Goal: Task Accomplishment & Management: Use online tool/utility

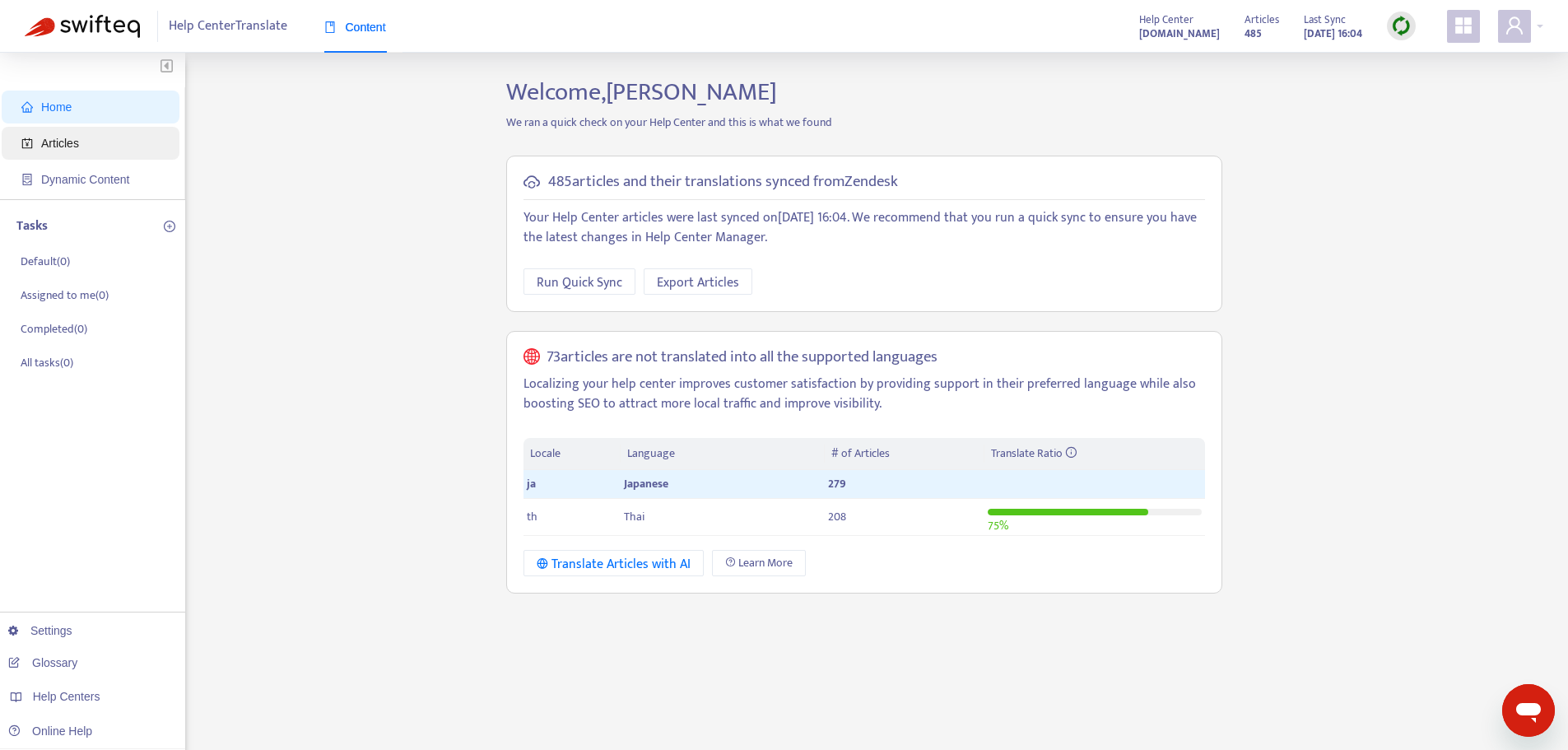
click at [48, 137] on span "Articles" at bounding box center [60, 143] width 38 height 13
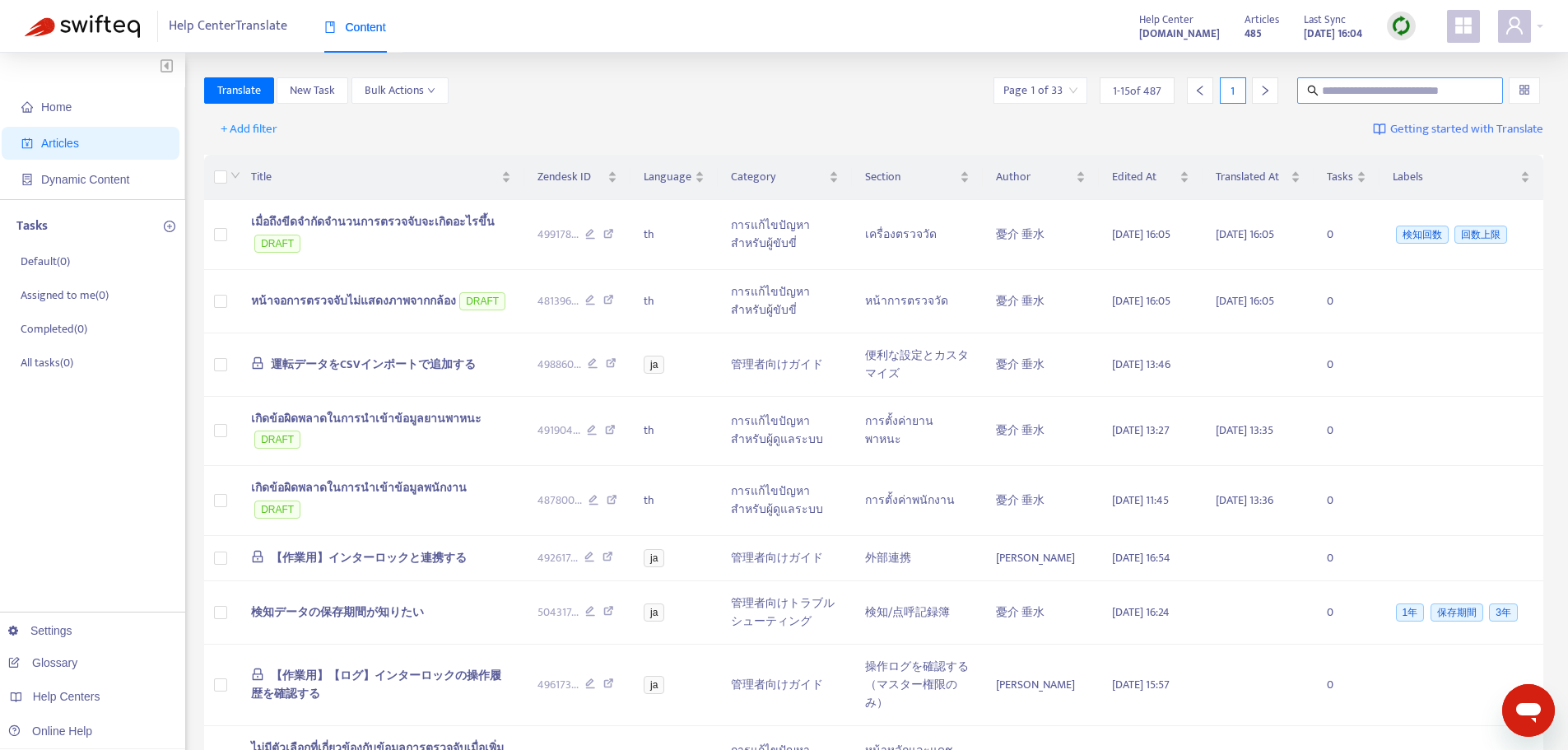
click at [1409, 91] on input "text" at bounding box center [1401, 91] width 158 height 18
paste input "**********"
type input "**********"
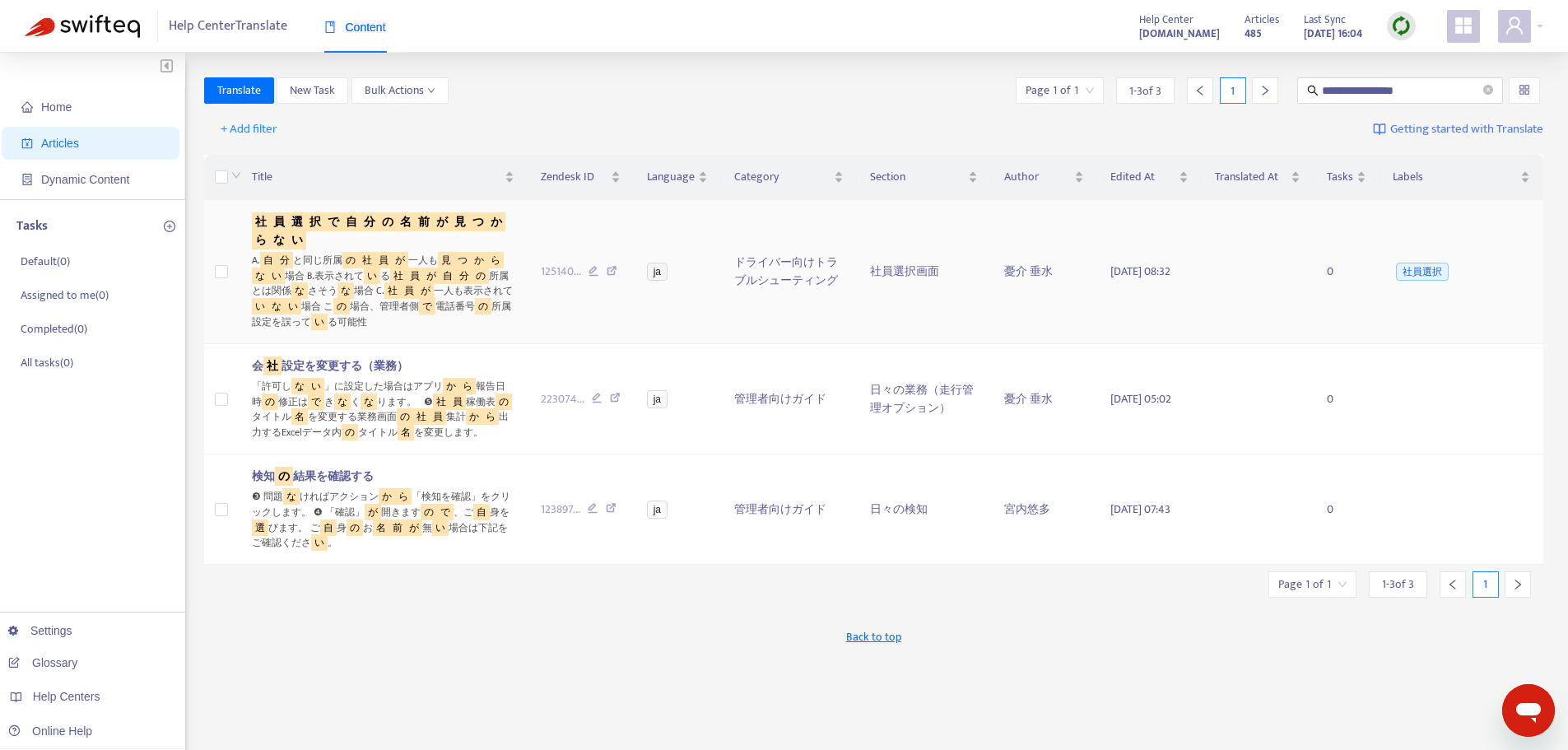
scroll to position [0, 0]
click at [362, 218] on sqkw "分" at bounding box center [370, 222] width 18 height 19
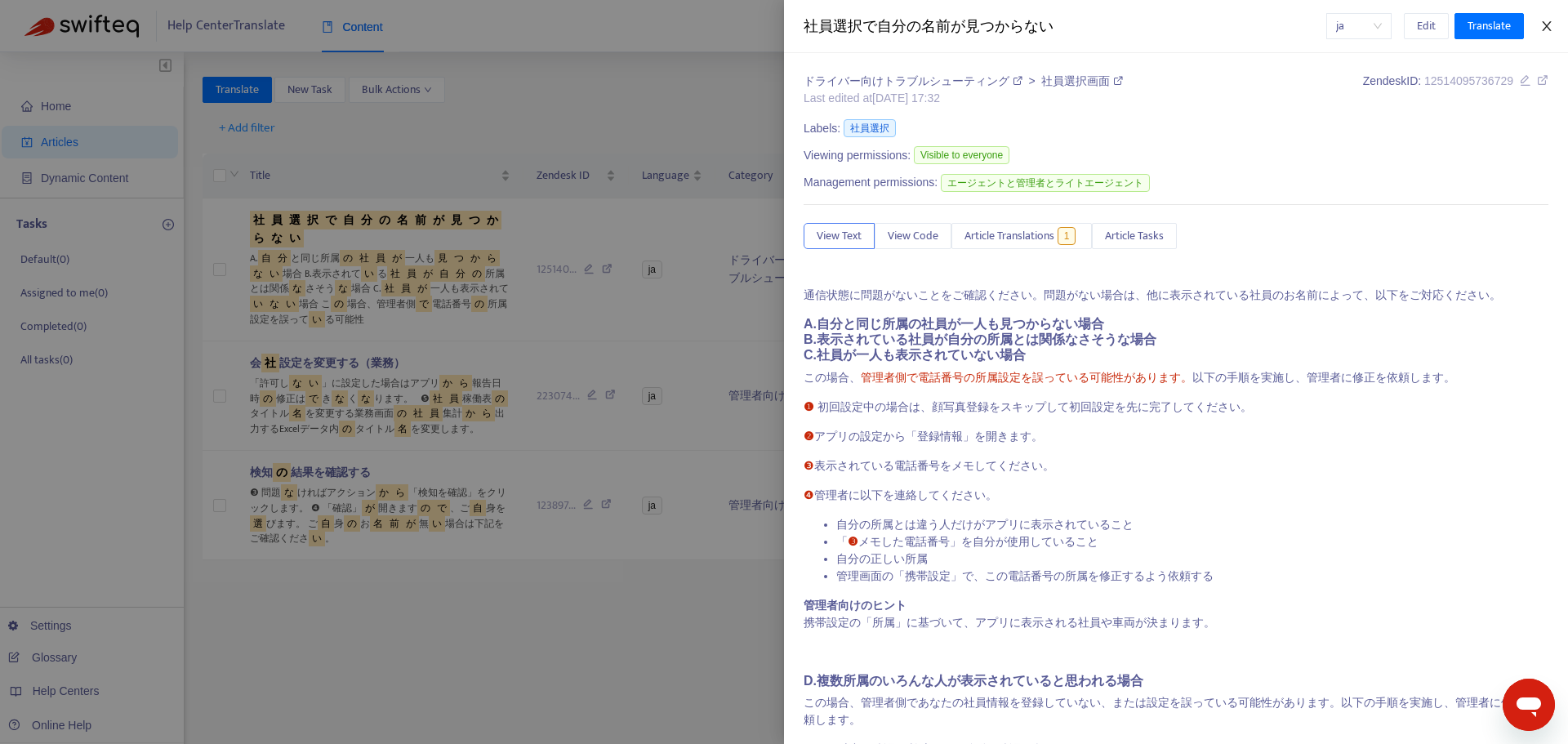
click at [1542, 27] on icon "close" at bounding box center [1547, 27] width 13 height 13
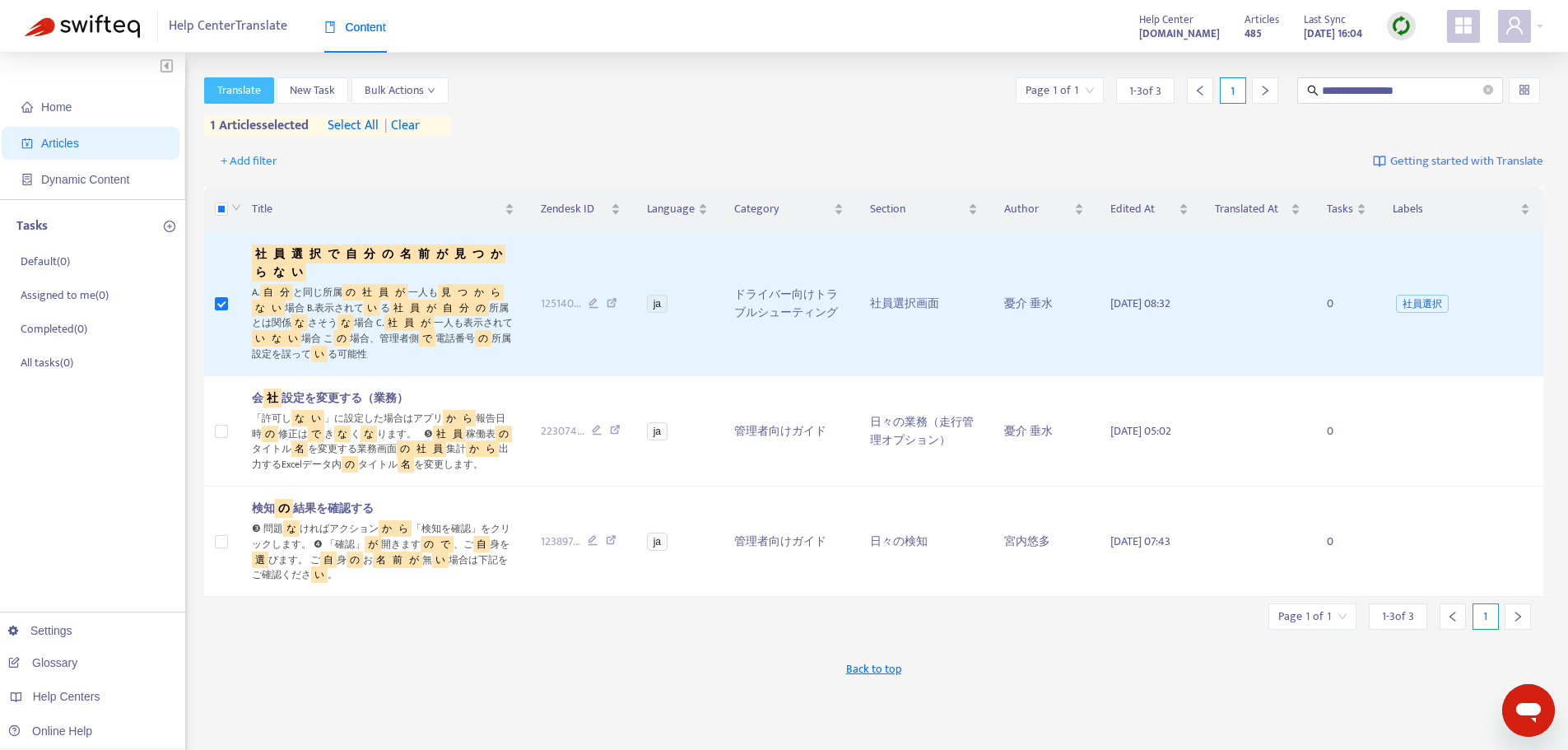
click at [258, 93] on span "Translate" at bounding box center [239, 91] width 43 height 18
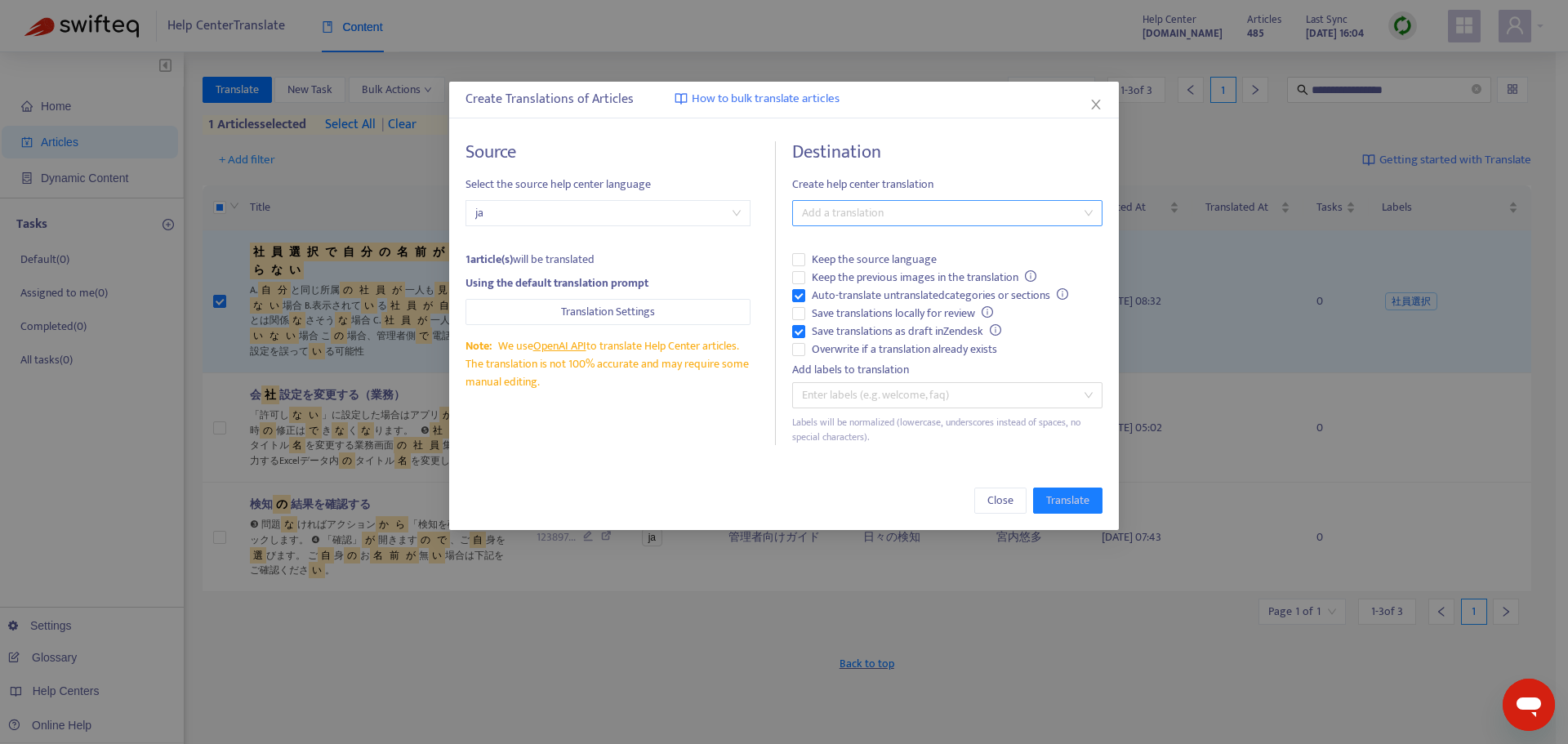
click at [849, 206] on div at bounding box center [939, 213] width 286 height 20
click at [833, 266] on div "Thai ( th )" at bounding box center [947, 271] width 285 height 18
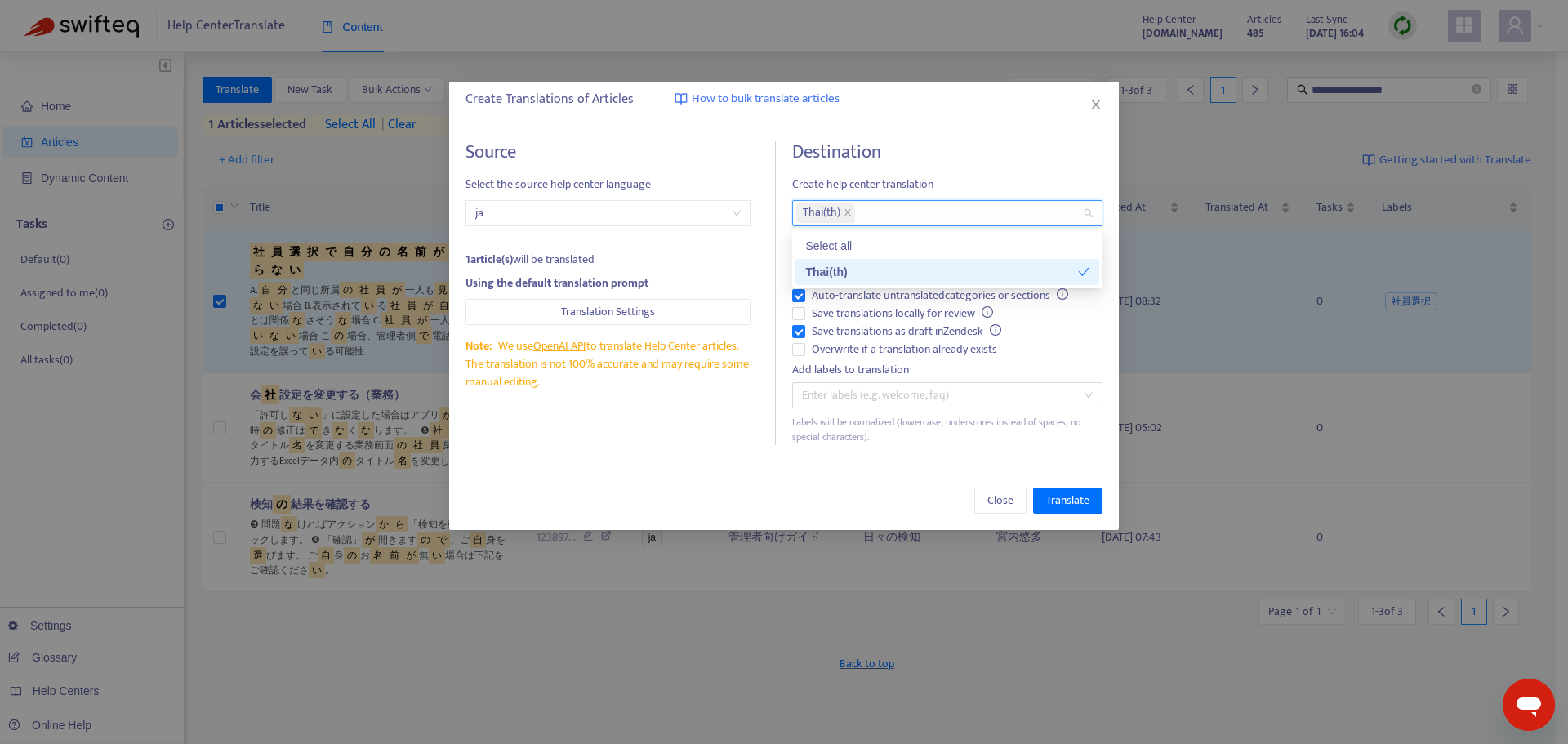
click at [1059, 482] on div "Close Translate" at bounding box center [783, 500] width 669 height 59
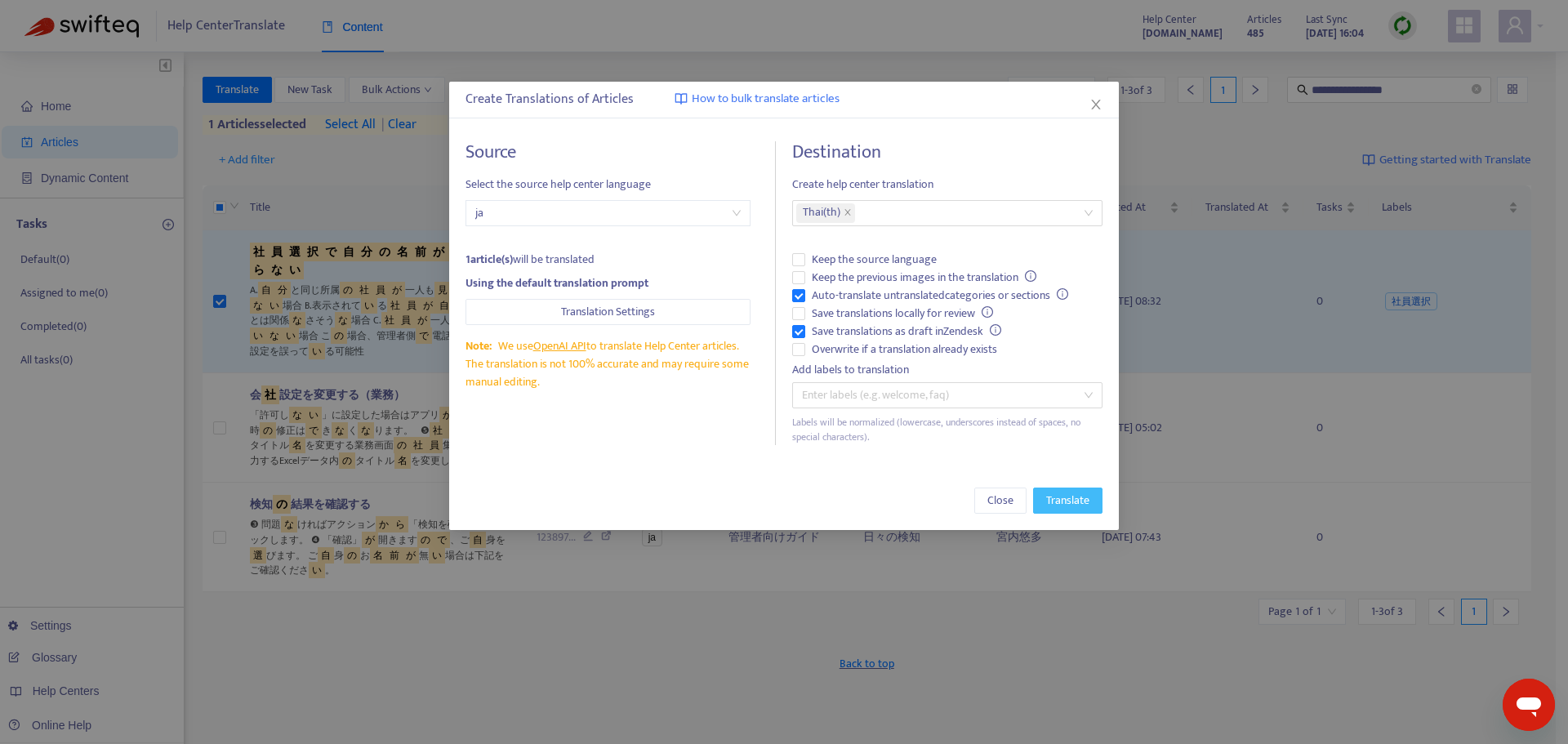
click at [1079, 509] on span "Translate" at bounding box center [1068, 500] width 43 height 18
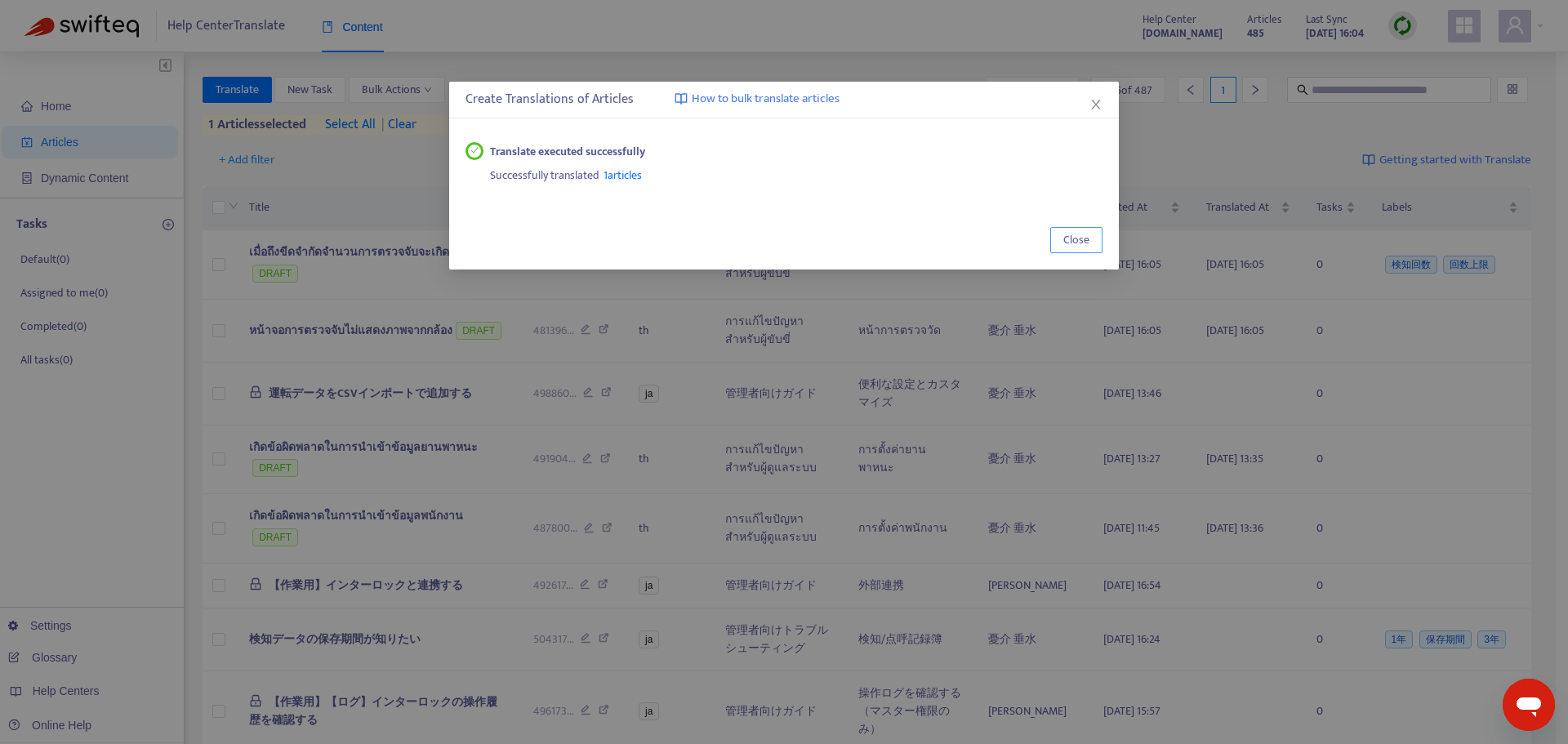
click at [1070, 233] on span "Close" at bounding box center [1076, 240] width 26 height 18
